Goal: Find specific fact: Find contact information

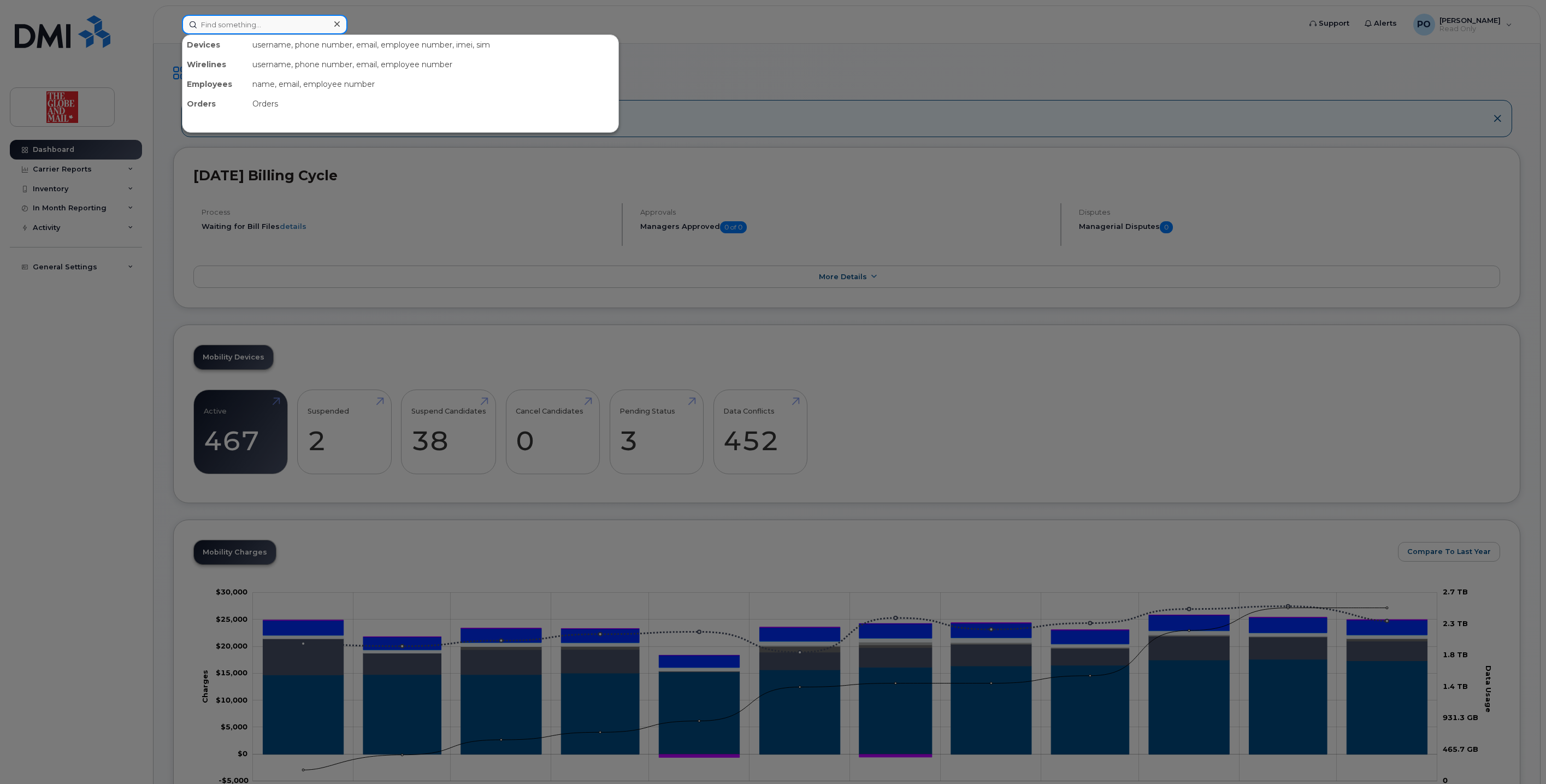
click at [258, 24] on input at bounding box center [264, 25] width 165 height 20
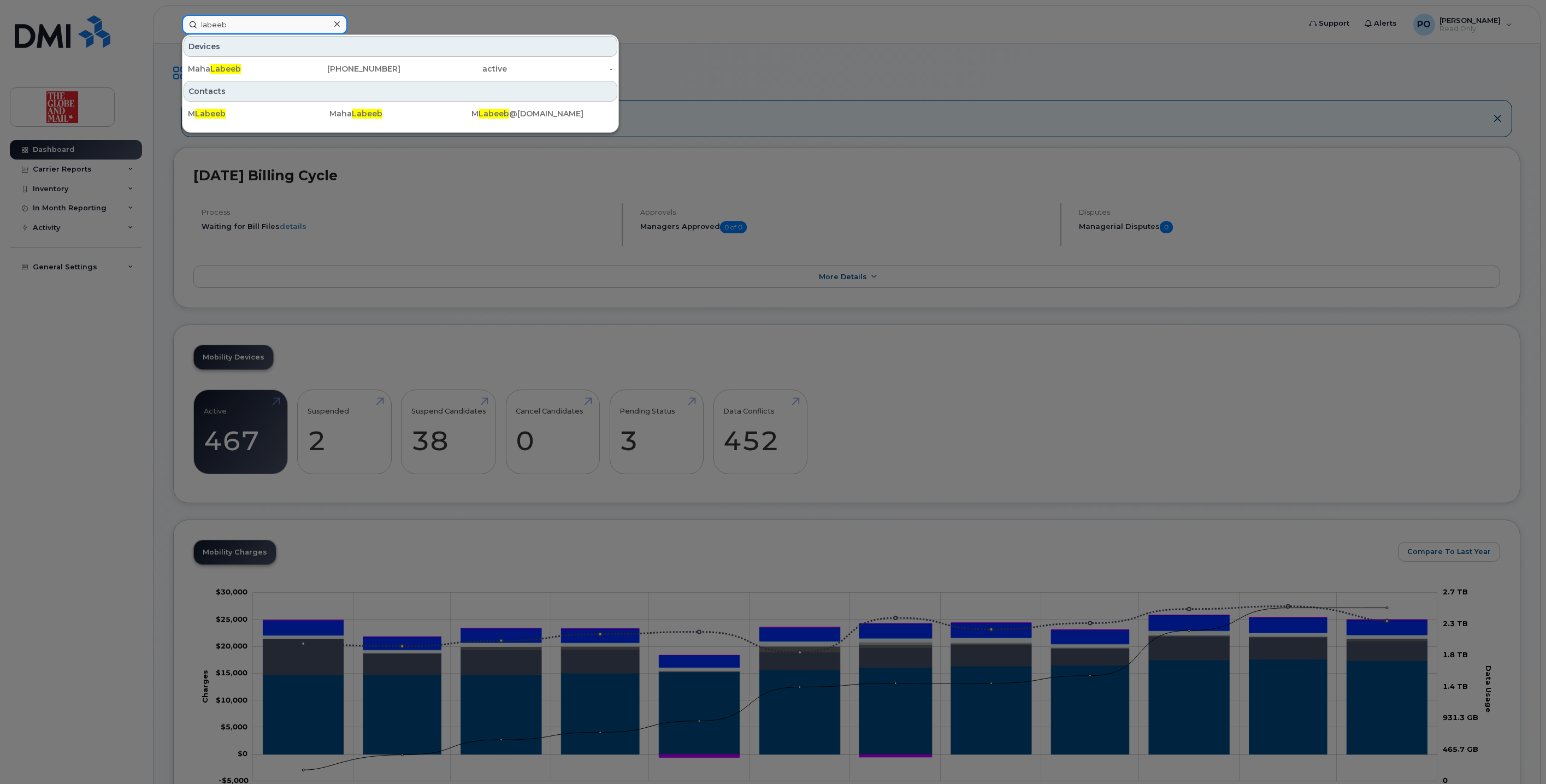
type input "labeeb"
click at [214, 57] on div "Devices Maha Labeeb 437-431-9721 active -" at bounding box center [401, 57] width 435 height 45
click at [244, 62] on div "Maha Labeeb" at bounding box center [241, 69] width 106 height 20
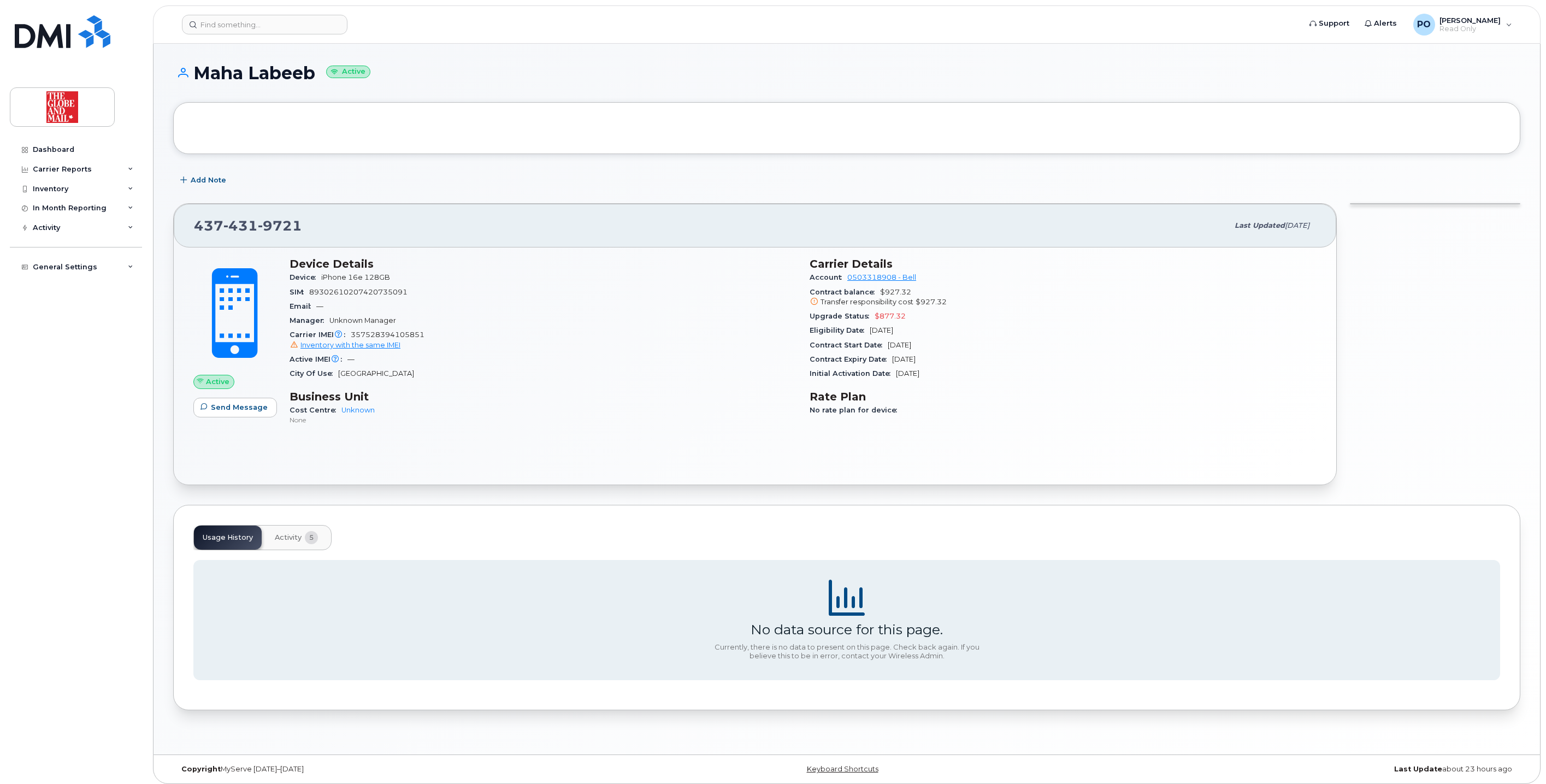
drag, startPoint x: 195, startPoint y: 74, endPoint x: 313, endPoint y: 77, distance: 118.0
click at [313, 77] on h1 "Maha Labeeb Active" at bounding box center [846, 73] width 1347 height 19
copy h1 "Maha Labeeb"
